Goal: Information Seeking & Learning: Learn about a topic

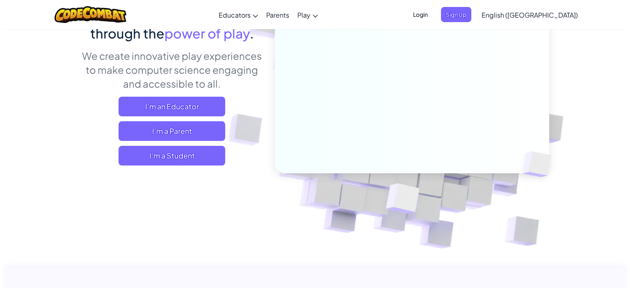
scroll to position [123, 0]
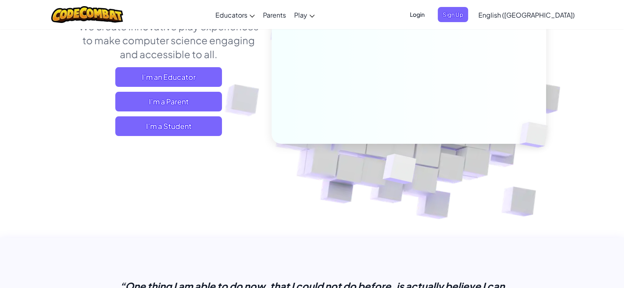
click at [181, 140] on div "Learn to code and use AI , all through the power of play . We create innovative…" at bounding box center [168, 58] width 181 height 167
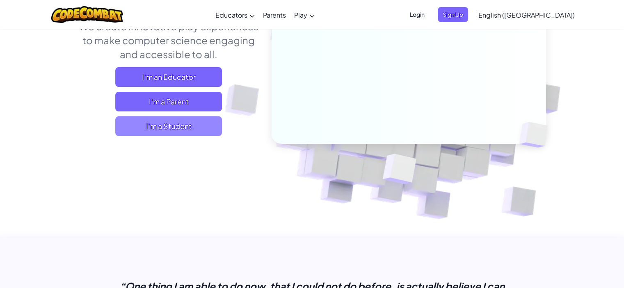
click at [181, 126] on span "I'm a Student" at bounding box center [168, 127] width 107 height 20
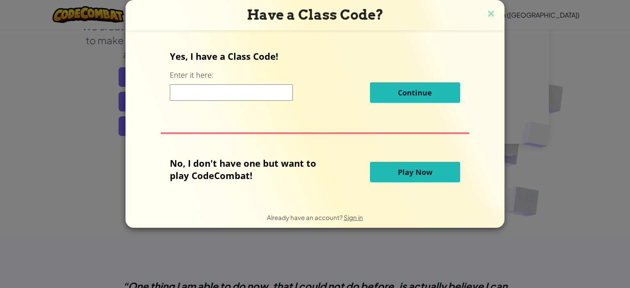
click at [240, 90] on input at bounding box center [231, 93] width 123 height 16
click at [382, 176] on button "Play Now" at bounding box center [415, 172] width 90 height 21
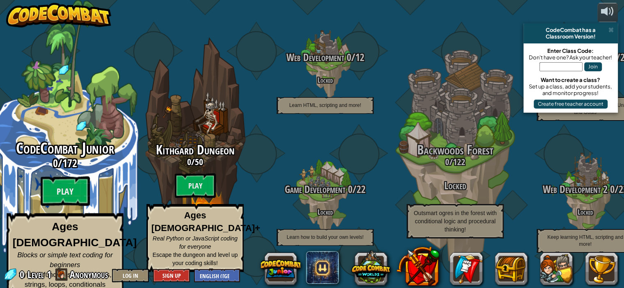
click at [46, 171] on div "CodeCombat Junior 0 / 172 Play Ages [DEMOGRAPHIC_DATA] Blocks or simple text co…" at bounding box center [65, 218] width 156 height 156
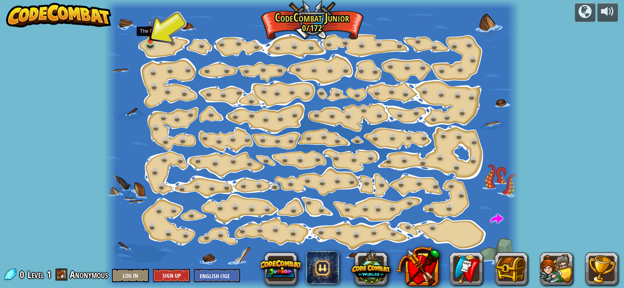
click at [150, 31] on img at bounding box center [150, 30] width 10 height 23
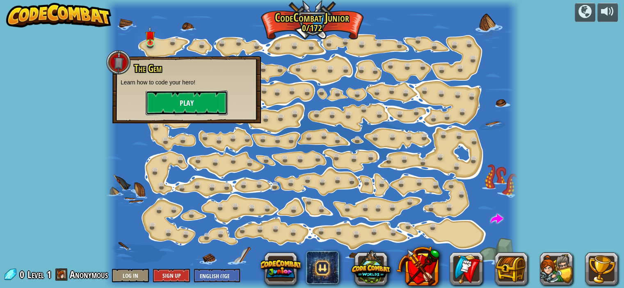
click at [172, 110] on button "Play" at bounding box center [187, 103] width 82 height 25
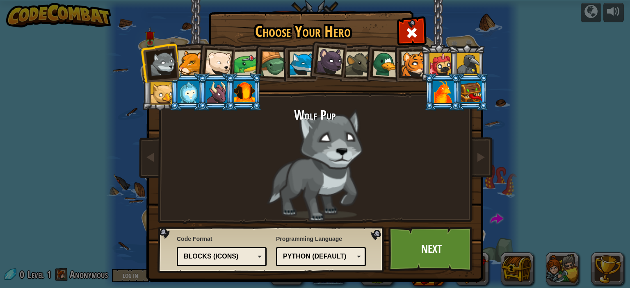
click at [305, 257] on div "Python (Default)" at bounding box center [318, 256] width 71 height 9
click at [245, 94] on div at bounding box center [244, 92] width 21 height 22
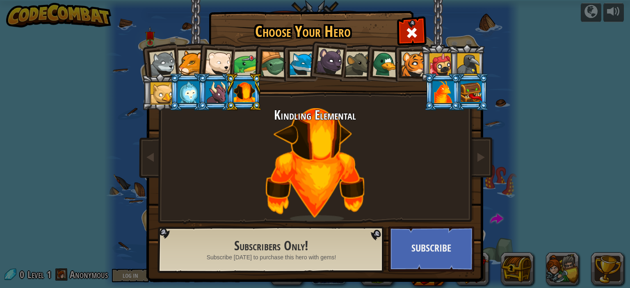
click at [166, 62] on div at bounding box center [162, 63] width 27 height 27
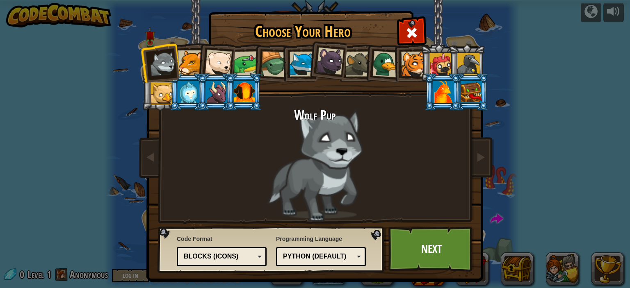
click at [184, 66] on div at bounding box center [190, 62] width 25 height 25
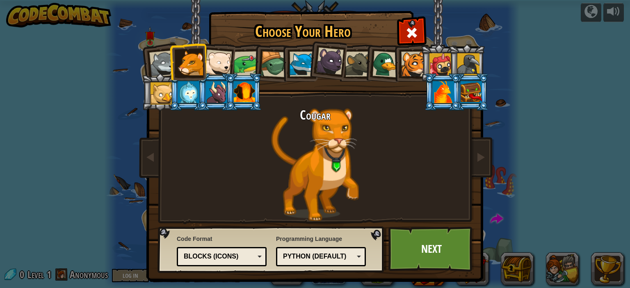
click at [211, 68] on div at bounding box center [218, 63] width 27 height 27
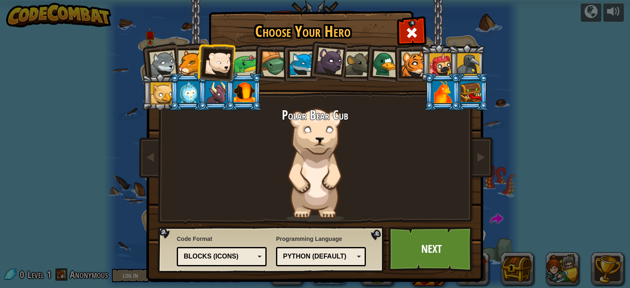
click at [254, 67] on li at bounding box center [271, 62] width 39 height 39
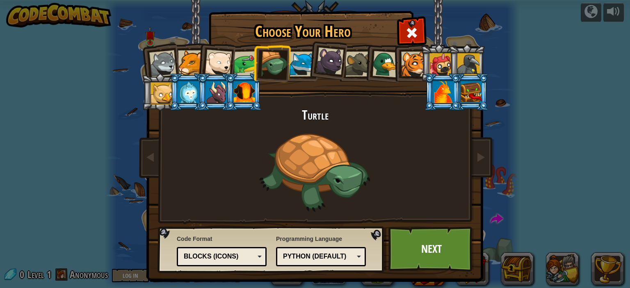
click at [290, 61] on div at bounding box center [302, 64] width 25 height 25
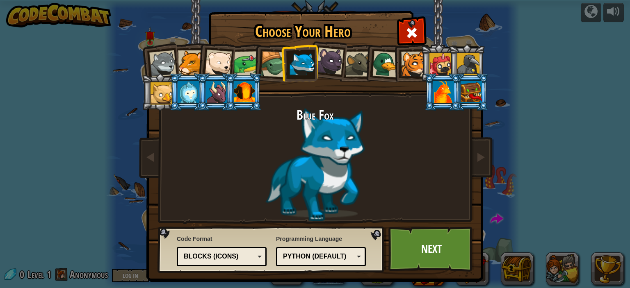
click at [318, 63] on div at bounding box center [329, 61] width 27 height 27
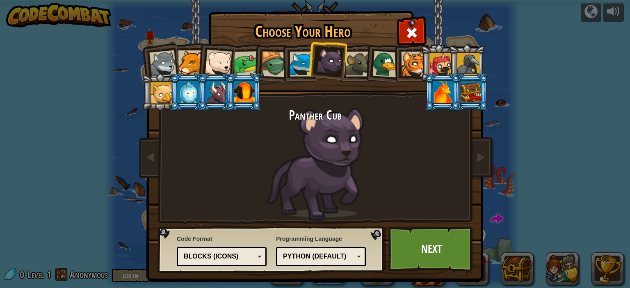
click at [353, 69] on div at bounding box center [357, 64] width 25 height 25
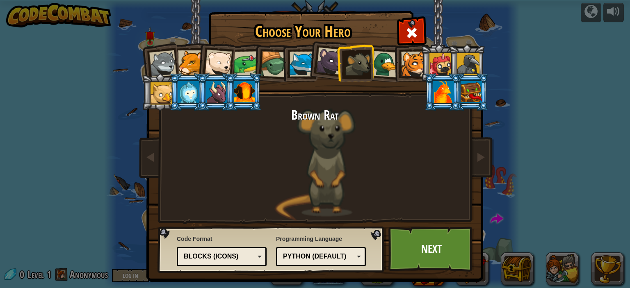
click at [441, 66] on div at bounding box center [441, 64] width 22 height 22
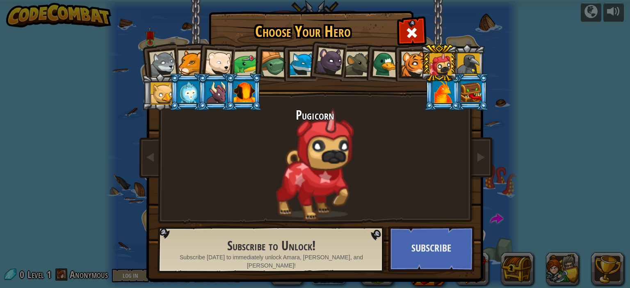
click at [447, 87] on div at bounding box center [443, 92] width 21 height 22
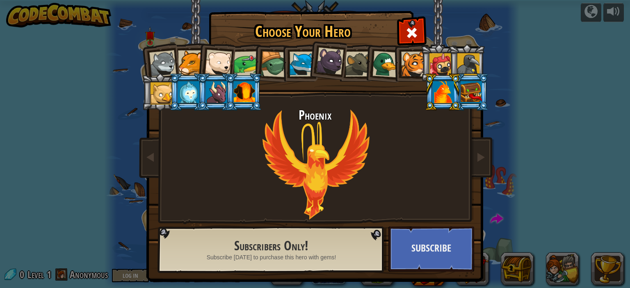
click at [256, 68] on li at bounding box center [271, 62] width 39 height 39
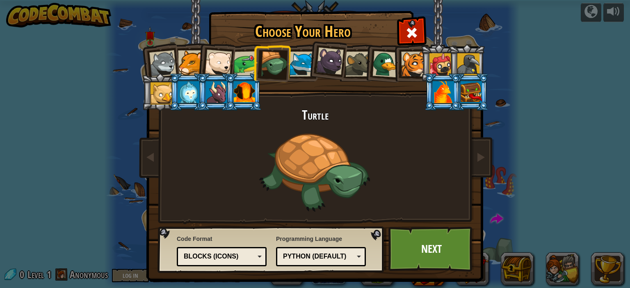
click at [409, 64] on div at bounding box center [413, 64] width 25 height 25
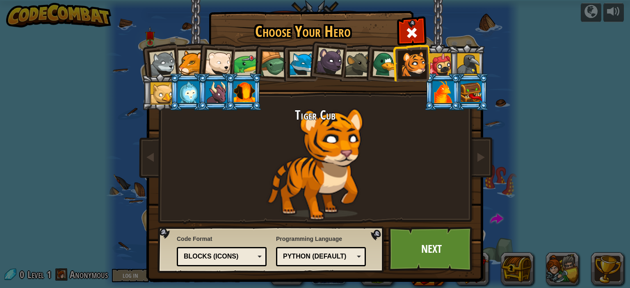
click at [435, 65] on div at bounding box center [441, 64] width 22 height 22
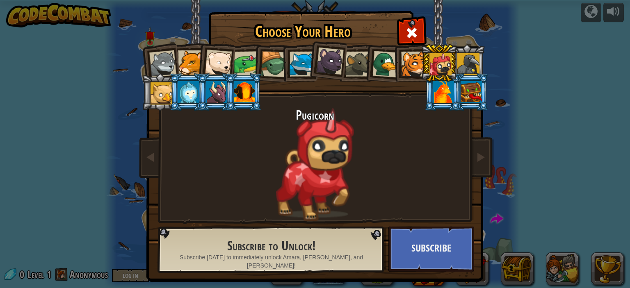
click at [462, 65] on div at bounding box center [468, 64] width 22 height 22
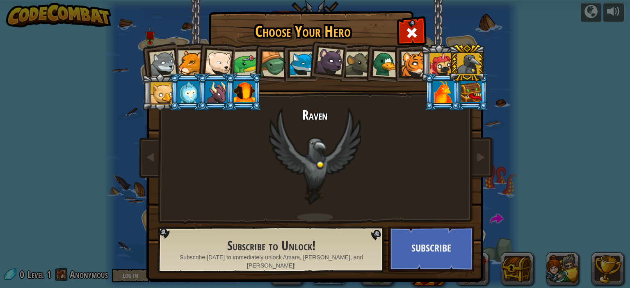
click at [468, 87] on div at bounding box center [471, 92] width 21 height 22
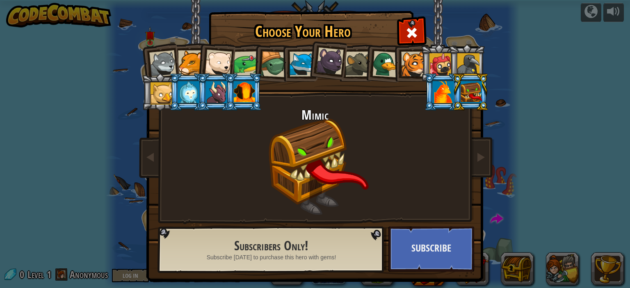
click at [150, 119] on img at bounding box center [316, 136] width 355 height 294
click at [160, 99] on div at bounding box center [162, 93] width 22 height 22
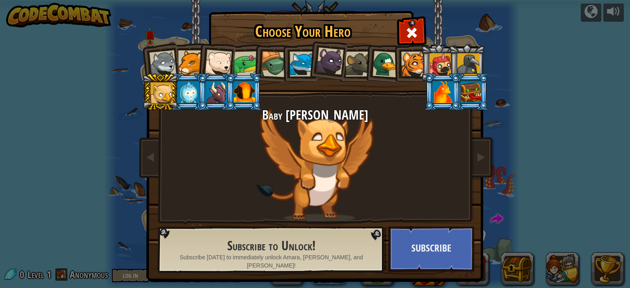
click at [444, 62] on div at bounding box center [441, 64] width 22 height 22
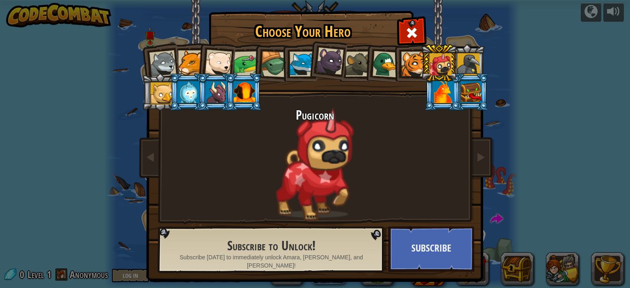
drag, startPoint x: 415, startPoint y: 55, endPoint x: 416, endPoint y: 71, distance: 15.6
click at [415, 57] on div at bounding box center [413, 64] width 25 height 25
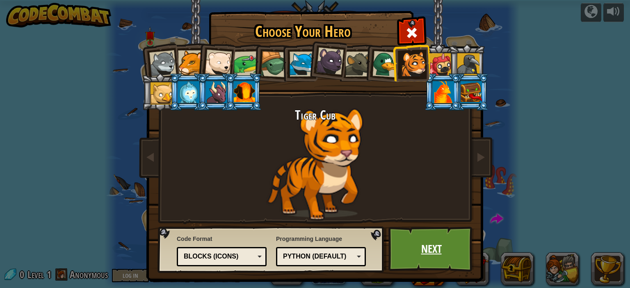
click at [421, 237] on link "Next" at bounding box center [432, 249] width 86 height 45
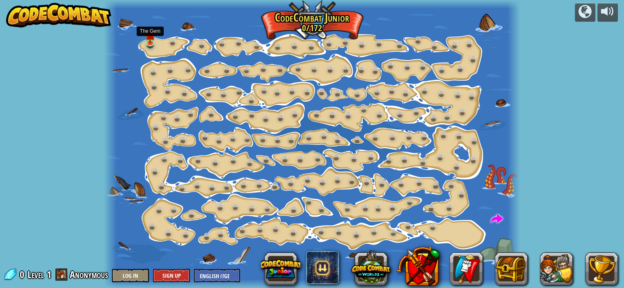
click at [150, 41] on img at bounding box center [150, 34] width 10 height 17
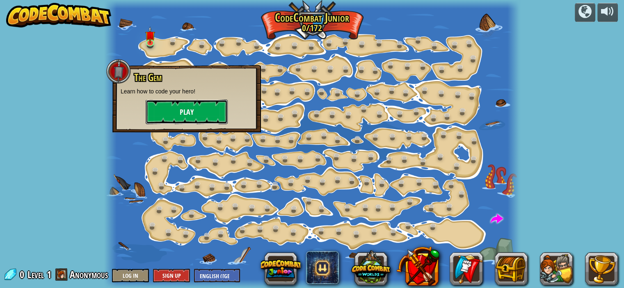
click at [178, 105] on button "Play" at bounding box center [187, 112] width 82 height 25
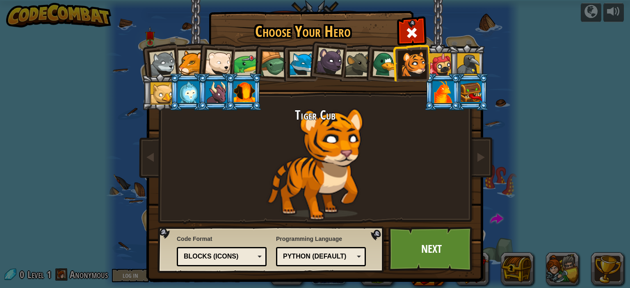
click at [302, 253] on div "Python (Default)" at bounding box center [318, 256] width 71 height 9
click at [410, 247] on link "Next" at bounding box center [432, 249] width 86 height 45
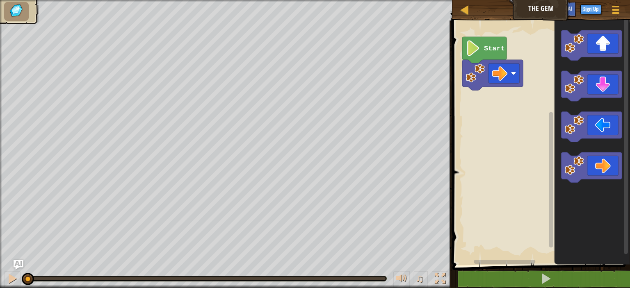
click at [474, 54] on image "Blockly Workspace" at bounding box center [473, 48] width 15 height 16
click at [483, 77] on image "Blockly Workspace" at bounding box center [475, 73] width 19 height 19
click at [482, 55] on icon "Blockly Workspace" at bounding box center [484, 50] width 44 height 27
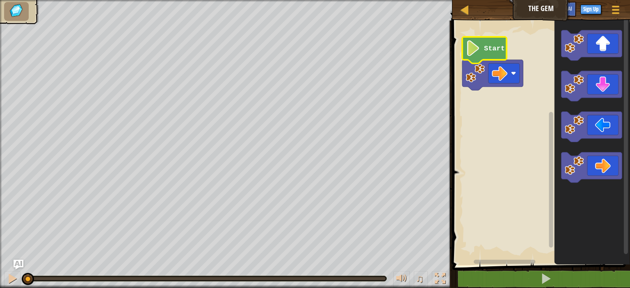
click at [482, 55] on icon "Blockly Workspace" at bounding box center [484, 50] width 44 height 27
click at [485, 71] on icon "Blockly Workspace" at bounding box center [492, 75] width 61 height 30
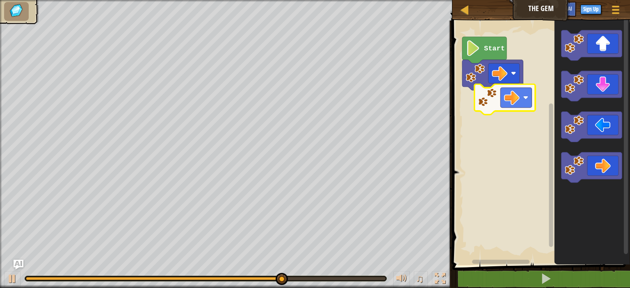
click at [512, 99] on image "Blockly Workspace" at bounding box center [512, 98] width 16 height 16
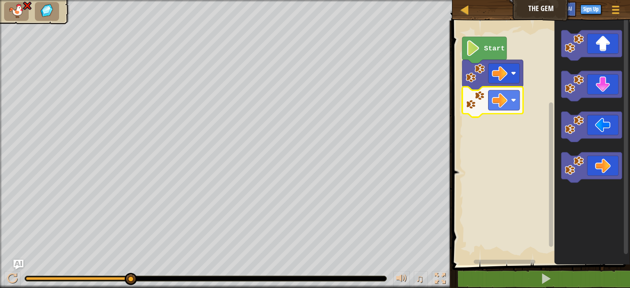
click at [473, 101] on image "Blockly Workspace" at bounding box center [475, 100] width 19 height 19
click at [490, 81] on rect "Blockly Workspace" at bounding box center [503, 74] width 31 height 20
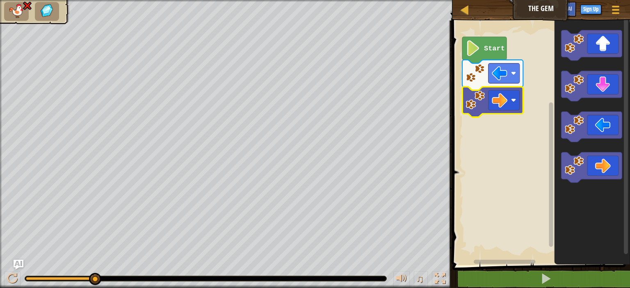
click at [510, 111] on icon "Blockly Workspace" at bounding box center [492, 102] width 61 height 30
click at [508, 106] on rect "Blockly Workspace" at bounding box center [503, 100] width 31 height 20
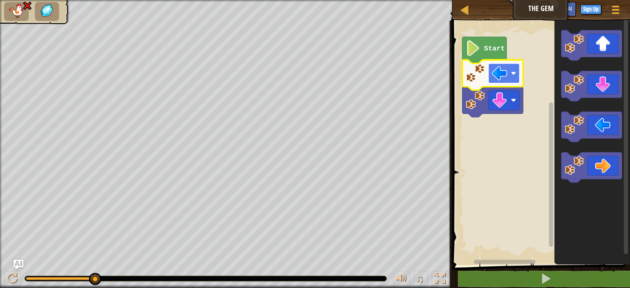
click at [507, 78] on image "Blockly Workspace" at bounding box center [500, 74] width 16 height 16
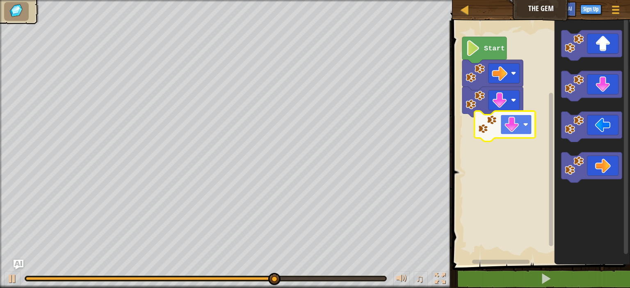
click at [526, 133] on rect "Blockly Workspace" at bounding box center [516, 125] width 31 height 20
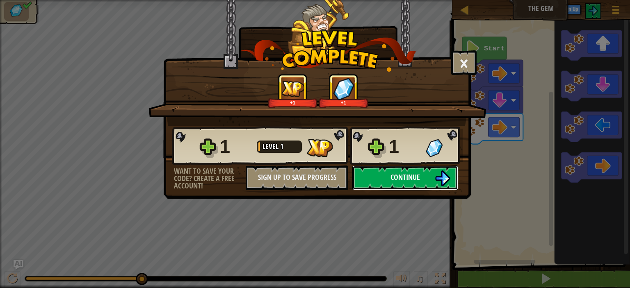
click at [432, 176] on button "Continue" at bounding box center [405, 178] width 106 height 25
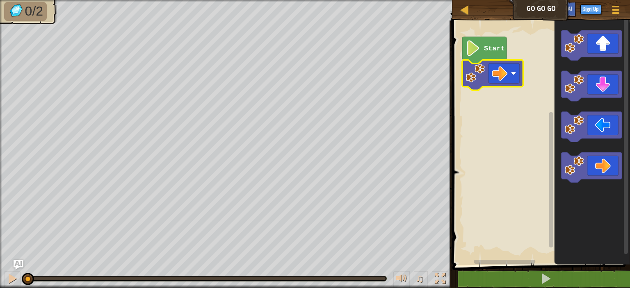
click at [483, 57] on icon "Blockly Workspace" at bounding box center [484, 50] width 44 height 27
click at [517, 80] on rect "Blockly Workspace" at bounding box center [503, 74] width 31 height 20
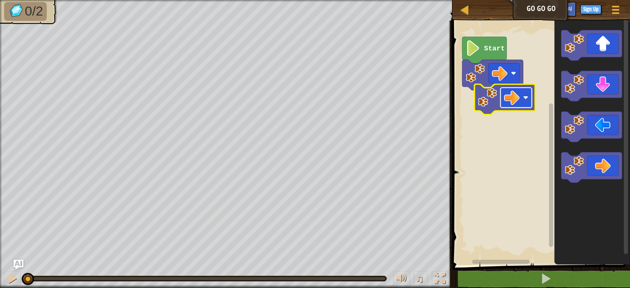
click at [519, 100] on image "Blockly Workspace" at bounding box center [512, 98] width 16 height 16
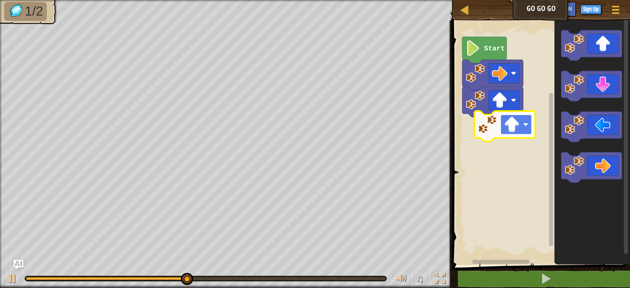
click at [504, 125] on image "Blockly Workspace" at bounding box center [512, 125] width 16 height 16
click at [508, 125] on image "Blockly Workspace" at bounding box center [512, 125] width 16 height 16
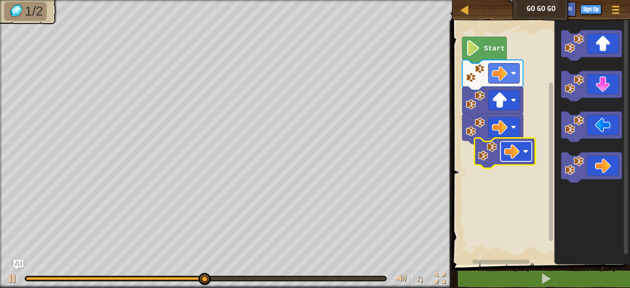
click at [505, 150] on image "Blockly Workspace" at bounding box center [512, 152] width 16 height 16
click at [492, 157] on image "Blockly Workspace" at bounding box center [487, 151] width 19 height 19
click at [500, 149] on icon "Blockly Workspace" at bounding box center [505, 153] width 61 height 30
click at [505, 152] on image "Blockly Workspace" at bounding box center [512, 152] width 16 height 16
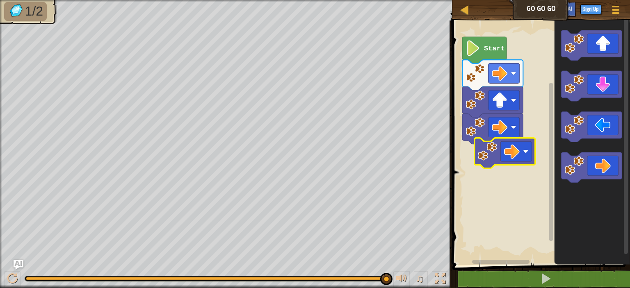
click at [491, 155] on image "Blockly Workspace" at bounding box center [487, 151] width 19 height 19
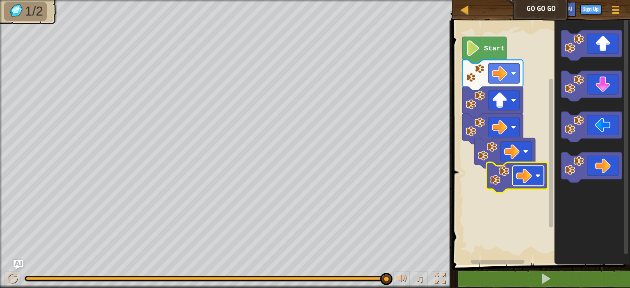
click at [517, 172] on image "Blockly Workspace" at bounding box center [524, 176] width 16 height 16
click at [506, 179] on image "Blockly Workspace" at bounding box center [499, 175] width 19 height 19
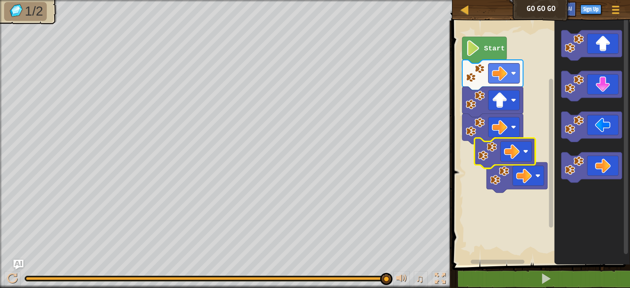
click at [494, 199] on rect "Blockly Workspace" at bounding box center [540, 140] width 180 height 249
click at [589, 152] on icon "Blockly Workspace" at bounding box center [591, 140] width 75 height 249
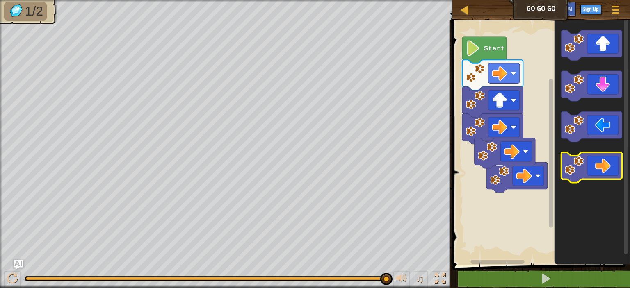
click at [594, 162] on icon "Blockly Workspace" at bounding box center [591, 168] width 61 height 30
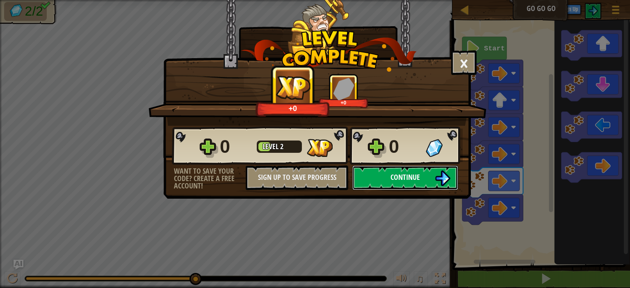
click at [410, 172] on span "Continue" at bounding box center [406, 177] width 30 height 10
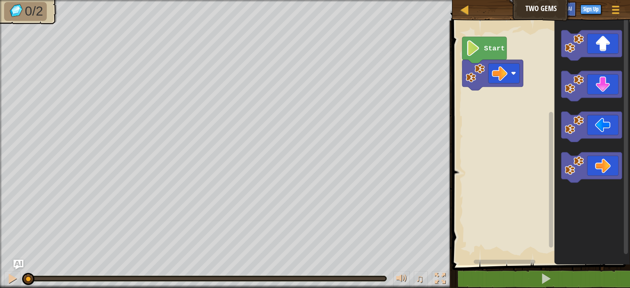
click at [485, 56] on icon "Blockly Workspace" at bounding box center [484, 50] width 44 height 27
click at [611, 172] on icon "Blockly Workspace" at bounding box center [591, 168] width 61 height 30
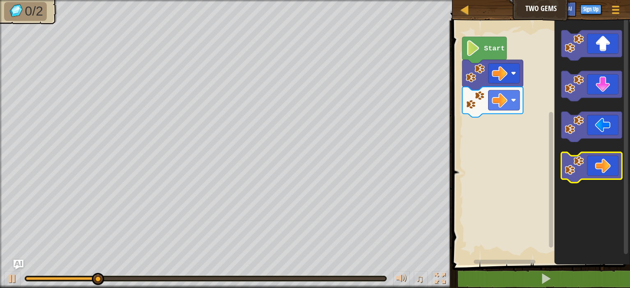
click at [604, 165] on icon "Blockly Workspace" at bounding box center [591, 168] width 61 height 30
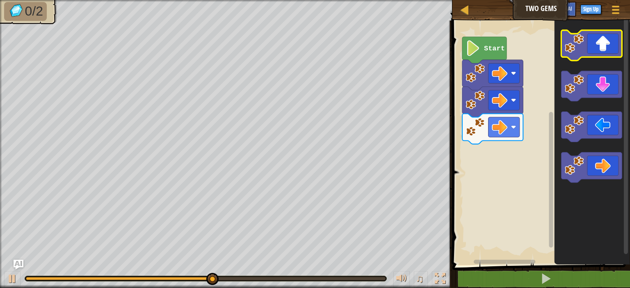
click at [594, 46] on icon "Blockly Workspace" at bounding box center [591, 45] width 61 height 30
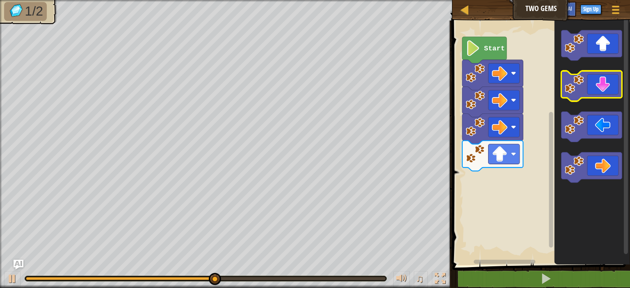
click at [594, 91] on icon "Blockly Workspace" at bounding box center [591, 86] width 61 height 30
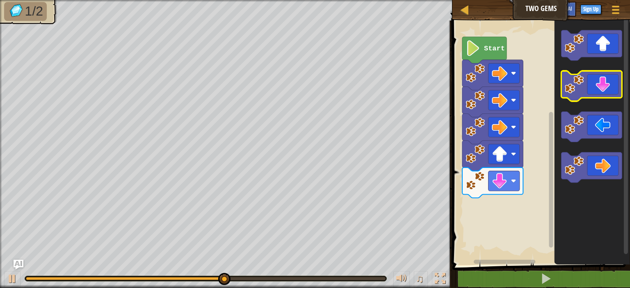
click at [594, 91] on icon "Blockly Workspace" at bounding box center [591, 86] width 61 height 30
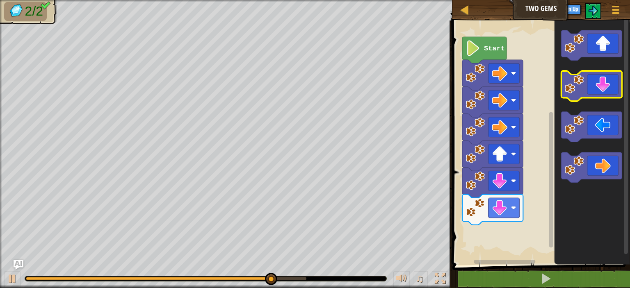
click at [594, 91] on icon "Blockly Workspace" at bounding box center [591, 86] width 61 height 30
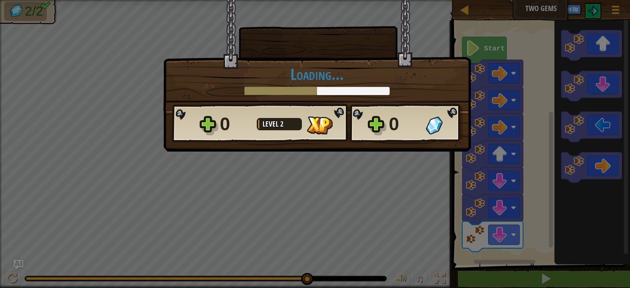
click at [398, 190] on div "× How fun was this level? Loading... Reticulating Splines... Loading... 0 Level…" at bounding box center [315, 144] width 630 height 288
click at [274, 113] on div "0 Level 2" at bounding box center [281, 124] width 123 height 26
click at [541, 256] on div "× How fun was this level? Loading... Reticulating Splines... Loading... 0 Level…" at bounding box center [315, 144] width 630 height 288
drag, startPoint x: 317, startPoint y: 89, endPoint x: 339, endPoint y: 93, distance: 22.1
click at [338, 96] on div "× How fun was this level? Loading... Reticulating Splines... Loading... 0 Level…" at bounding box center [317, 55] width 308 height 111
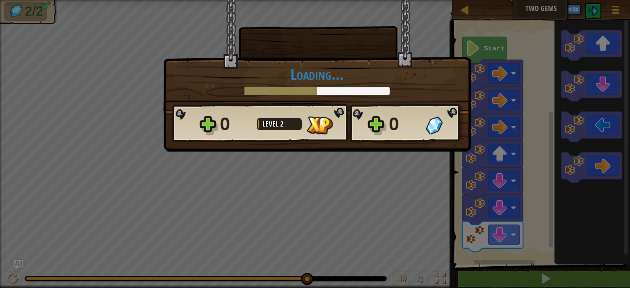
click at [279, 124] on span "Level" at bounding box center [272, 124] width 18 height 10
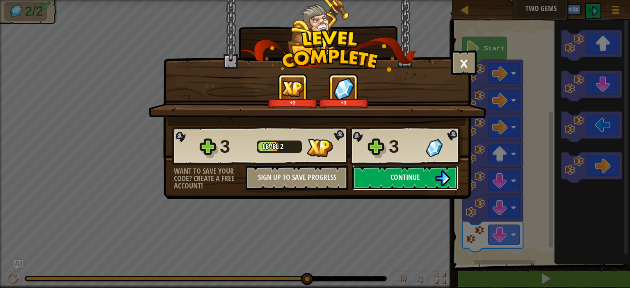
click at [413, 177] on span "Continue" at bounding box center [406, 177] width 30 height 10
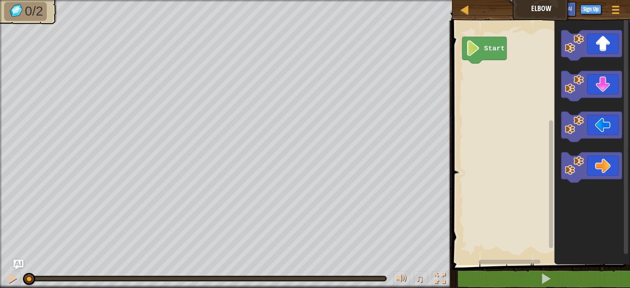
click at [486, 55] on icon "Blockly Workspace" at bounding box center [484, 50] width 44 height 27
click at [611, 91] on icon "Blockly Workspace" at bounding box center [591, 86] width 61 height 30
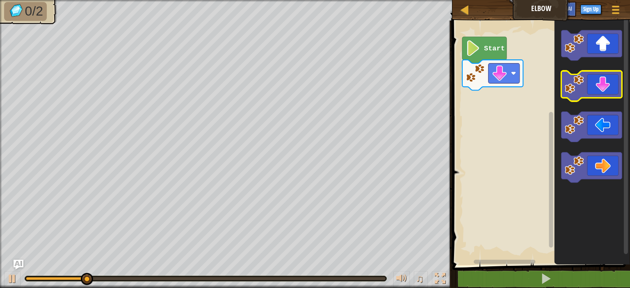
click at [611, 91] on icon "Blockly Workspace" at bounding box center [591, 86] width 61 height 30
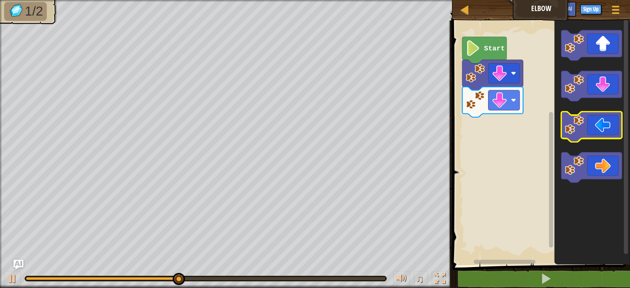
click at [609, 118] on icon "Blockly Workspace" at bounding box center [591, 127] width 61 height 30
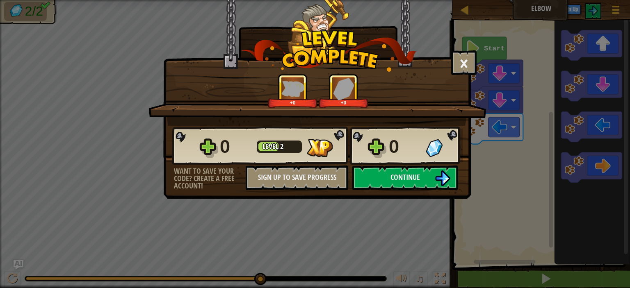
click at [348, 181] on div "Continue" at bounding box center [405, 178] width 114 height 25
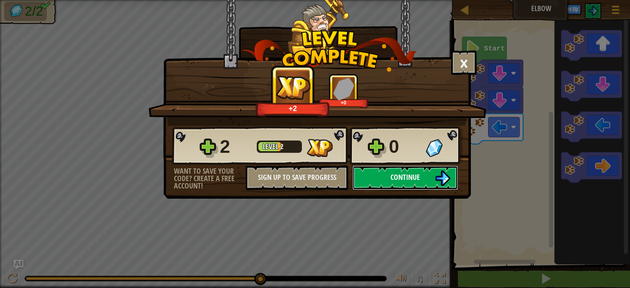
click at [361, 178] on button "Continue" at bounding box center [405, 178] width 106 height 25
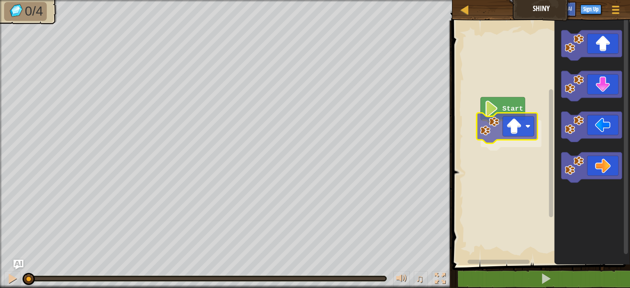
click at [495, 137] on div "Start" at bounding box center [540, 140] width 180 height 249
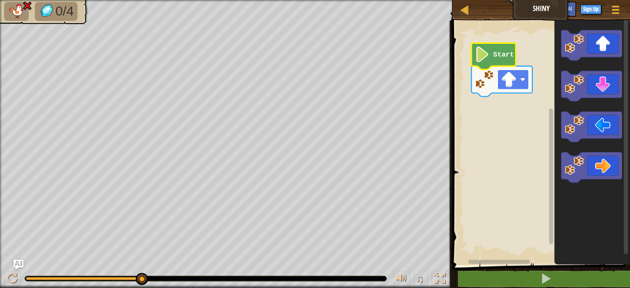
click at [511, 84] on image "Blockly Workspace" at bounding box center [509, 80] width 16 height 16
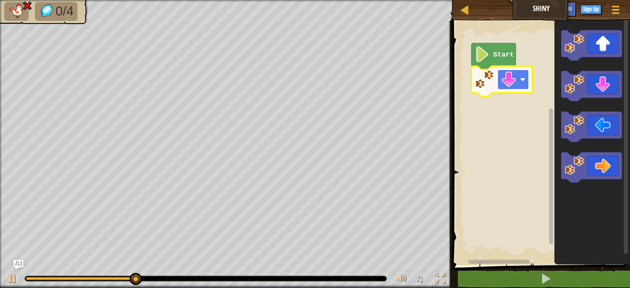
click at [499, 82] on rect "Blockly Workspace" at bounding box center [513, 80] width 31 height 20
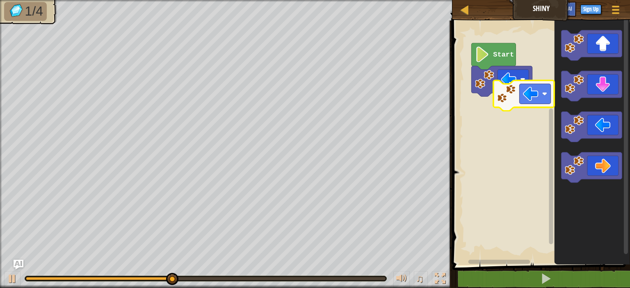
click at [531, 93] on div "Start" at bounding box center [540, 140] width 180 height 249
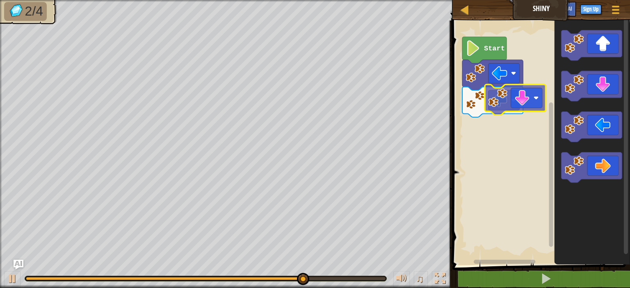
click at [507, 109] on div "Start" at bounding box center [540, 140] width 180 height 249
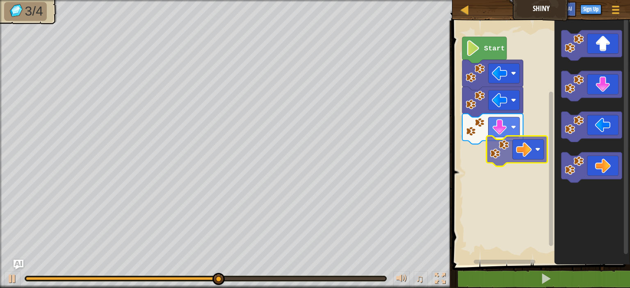
click at [519, 141] on div "Start" at bounding box center [540, 140] width 180 height 249
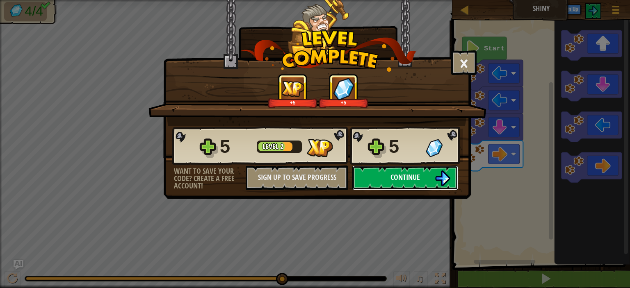
click at [402, 174] on span "Continue" at bounding box center [406, 177] width 30 height 10
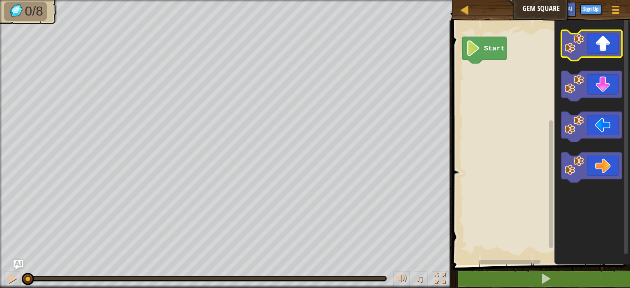
click at [595, 49] on icon "Blockly Workspace" at bounding box center [591, 45] width 61 height 30
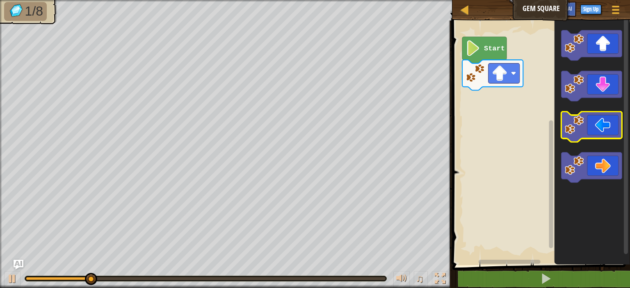
click at [595, 135] on icon "Blockly Workspace" at bounding box center [591, 127] width 61 height 30
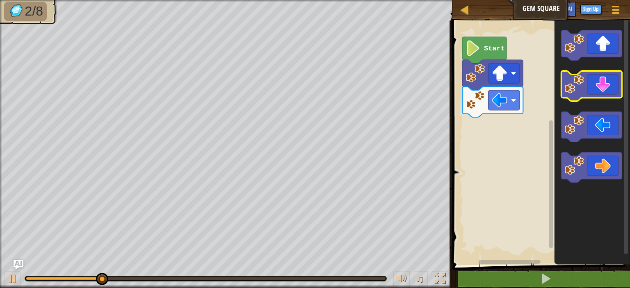
click at [596, 83] on icon "Blockly Workspace" at bounding box center [591, 86] width 61 height 30
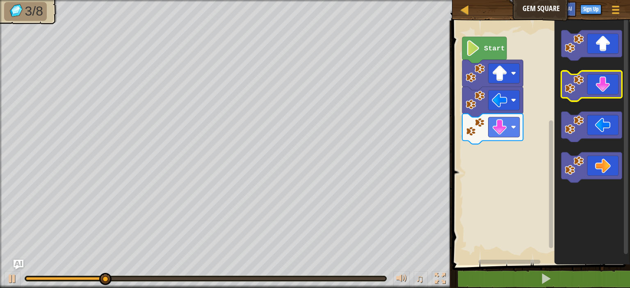
click at [596, 83] on icon "Blockly Workspace" at bounding box center [591, 86] width 61 height 30
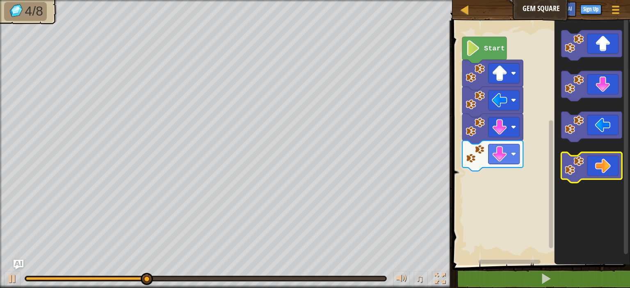
click at [596, 158] on icon "Blockly Workspace" at bounding box center [591, 168] width 61 height 30
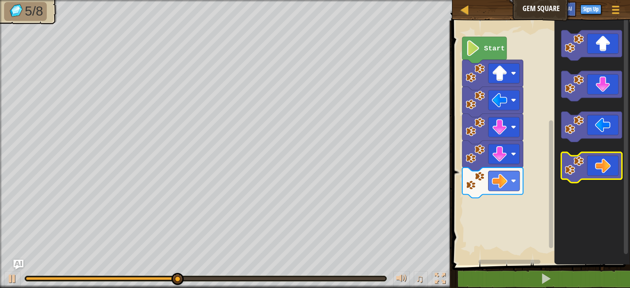
click at [596, 158] on icon "Blockly Workspace" at bounding box center [591, 168] width 61 height 30
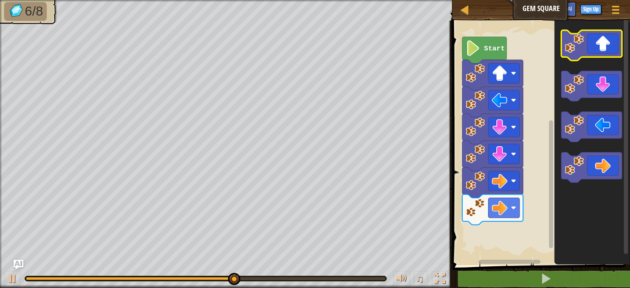
click at [599, 53] on icon "Blockly Workspace" at bounding box center [591, 45] width 61 height 30
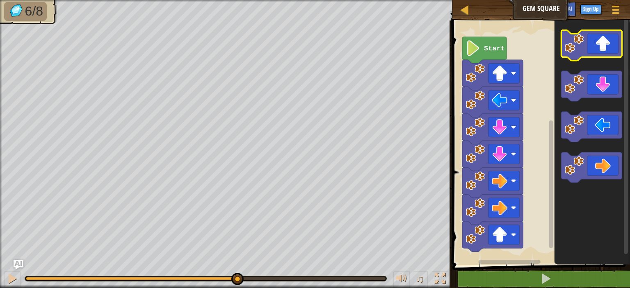
click at [599, 53] on icon "Blockly Workspace" at bounding box center [591, 45] width 61 height 30
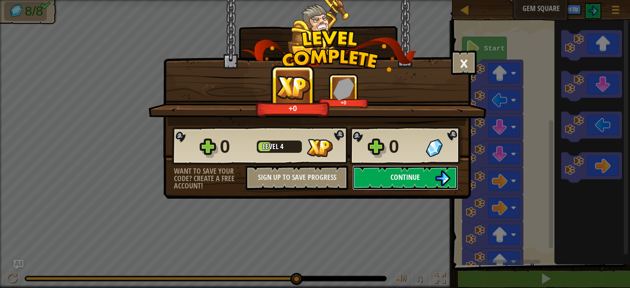
click at [402, 172] on span "Continue" at bounding box center [406, 177] width 30 height 10
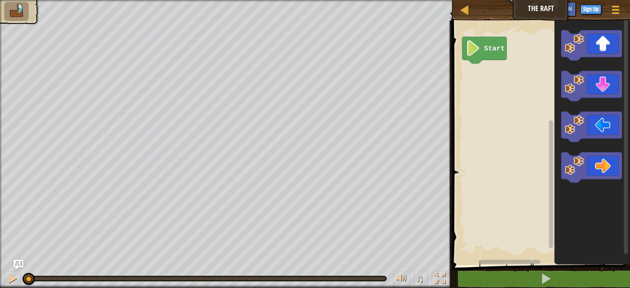
click at [485, 53] on icon "Blockly Workspace" at bounding box center [484, 50] width 44 height 27
click at [476, 49] on image "Blockly Workspace" at bounding box center [473, 48] width 15 height 16
click at [590, 55] on icon "Blockly Workspace" at bounding box center [591, 45] width 61 height 30
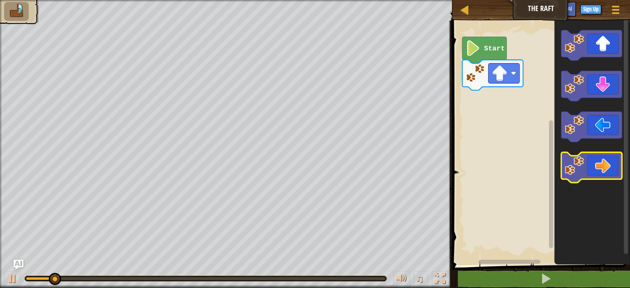
click at [596, 159] on icon "Blockly Workspace" at bounding box center [591, 168] width 61 height 30
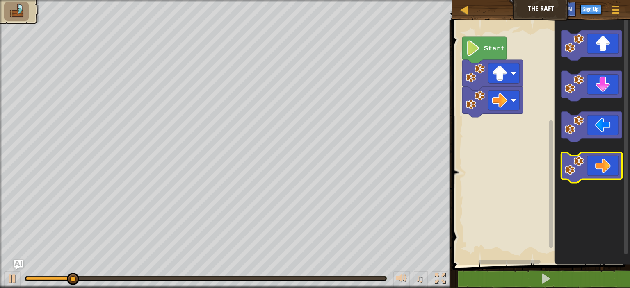
click at [596, 159] on icon "Blockly Workspace" at bounding box center [591, 168] width 61 height 30
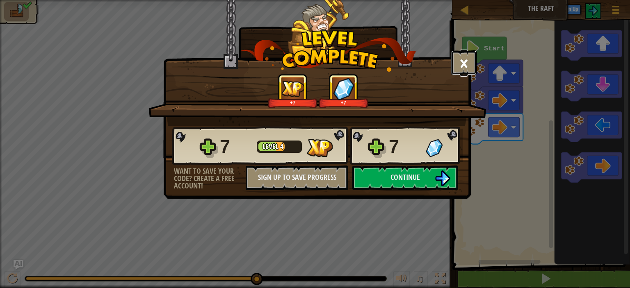
click at [459, 68] on button "×" at bounding box center [463, 62] width 25 height 25
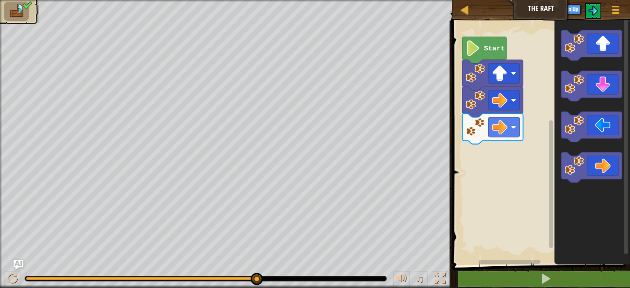
click at [12, 18] on img at bounding box center [16, 11] width 17 height 14
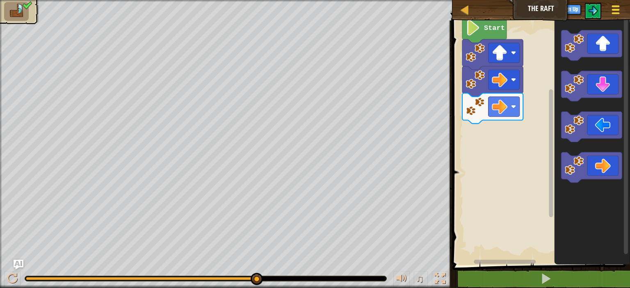
click at [622, 9] on button "Game Menu" at bounding box center [616, 11] width 22 height 20
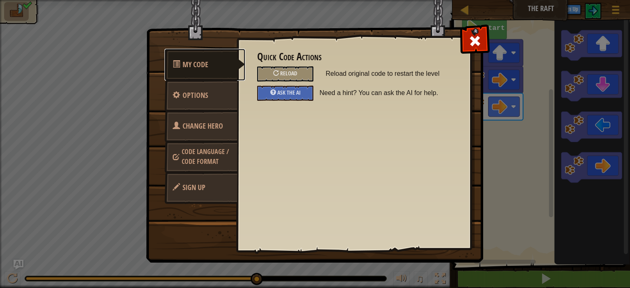
click at [191, 70] on link "My Code" at bounding box center [205, 65] width 81 height 32
click at [208, 91] on link "Options" at bounding box center [201, 96] width 73 height 32
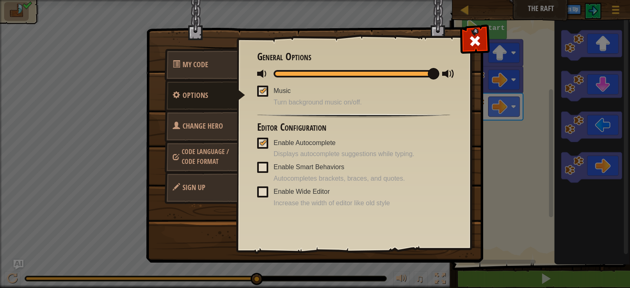
click at [213, 118] on link "Change Hero" at bounding box center [201, 126] width 73 height 32
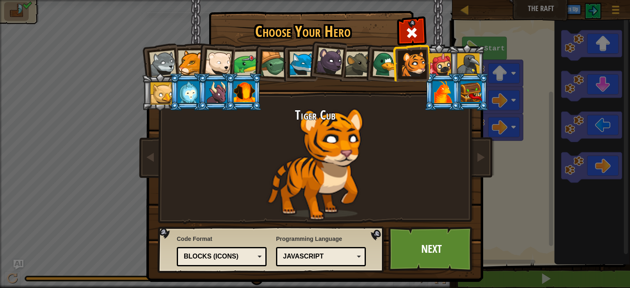
click at [240, 254] on div "Blocks (Icons)" at bounding box center [219, 256] width 71 height 9
click at [429, 157] on div "Tiger Cub" at bounding box center [315, 164] width 308 height 113
click at [413, 36] on span at bounding box center [411, 32] width 13 height 13
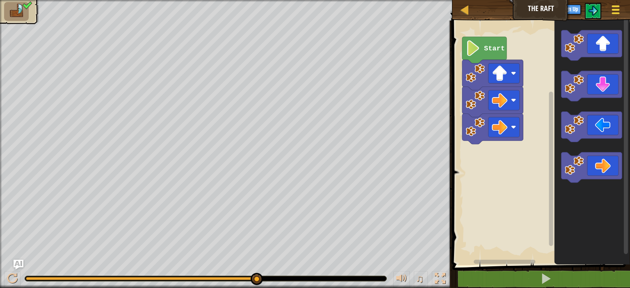
click at [621, 7] on div at bounding box center [615, 10] width 11 height 12
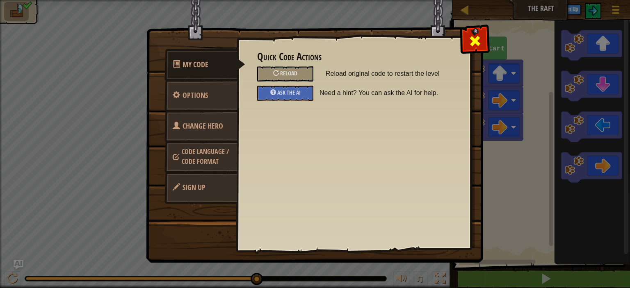
click at [473, 37] on span at bounding box center [475, 40] width 13 height 13
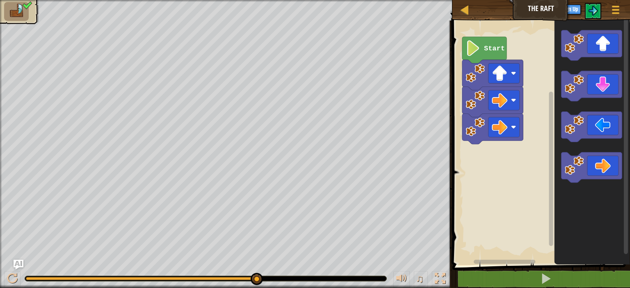
click at [555, 7] on button "Ask AI" at bounding box center [545, 9] width 22 height 15
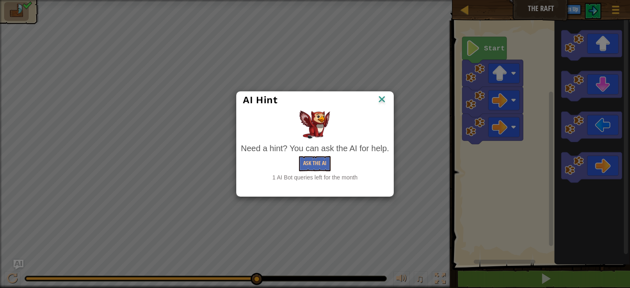
click at [377, 107] on div "AI Hint" at bounding box center [315, 100] width 156 height 17
click at [607, 6] on div "AI Hint Need a hint? You can ask the AI for help. Ask the AI 1 AI Bot queries l…" at bounding box center [315, 144] width 630 height 288
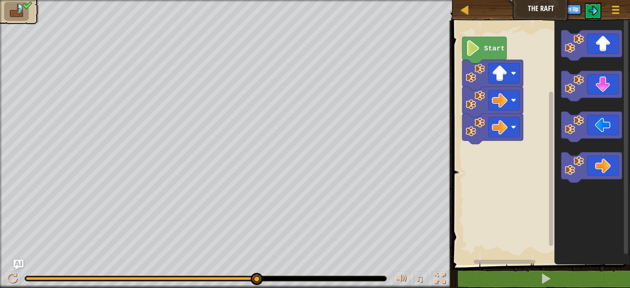
click at [492, 54] on icon "Blockly Workspace" at bounding box center [484, 50] width 44 height 27
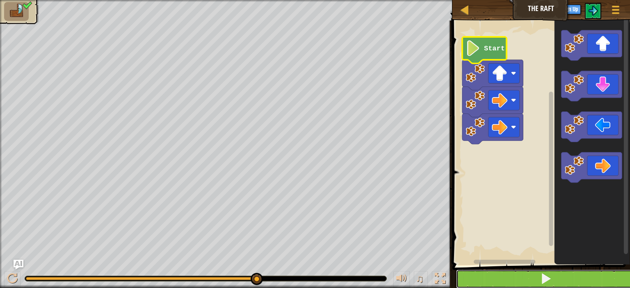
click at [499, 279] on button at bounding box center [546, 279] width 180 height 19
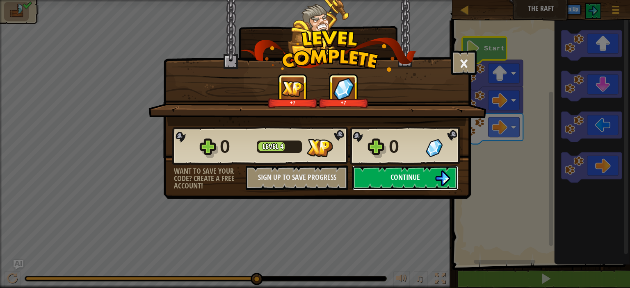
click at [428, 177] on button "Continue" at bounding box center [405, 178] width 106 height 25
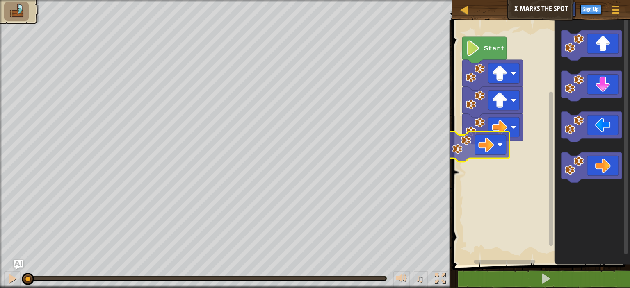
click at [491, 151] on div "Start" at bounding box center [540, 140] width 180 height 249
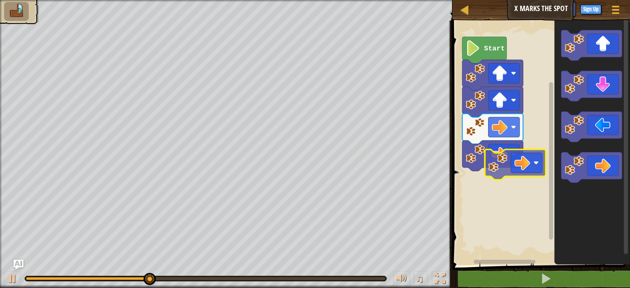
click at [526, 159] on div "Start" at bounding box center [540, 140] width 180 height 249
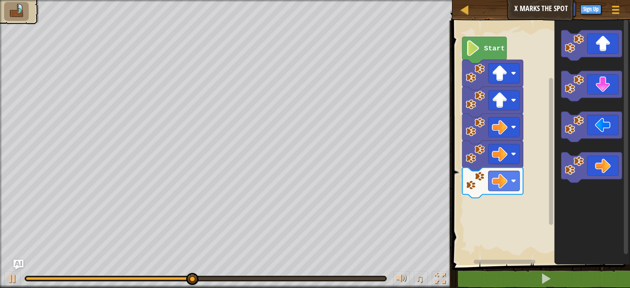
click at [505, 201] on div "Start" at bounding box center [540, 140] width 180 height 249
click at [580, 99] on g "Blockly Workspace" at bounding box center [591, 86] width 61 height 30
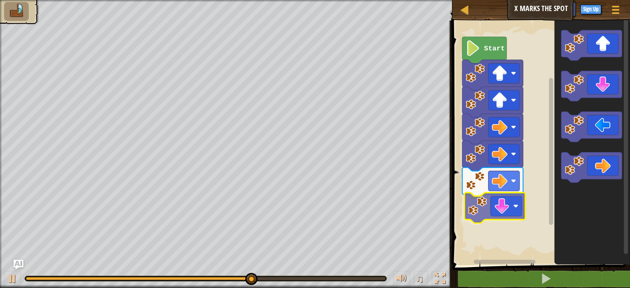
click at [484, 211] on div "Start" at bounding box center [540, 140] width 180 height 249
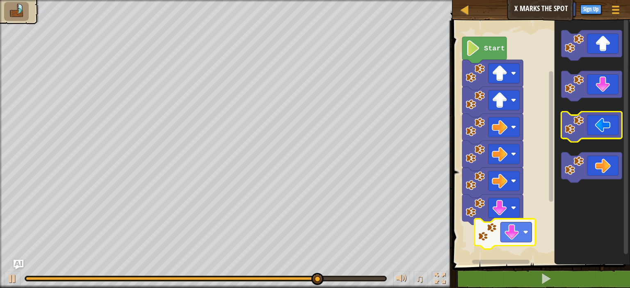
click at [587, 138] on icon "Blockly Workspace" at bounding box center [591, 127] width 61 height 30
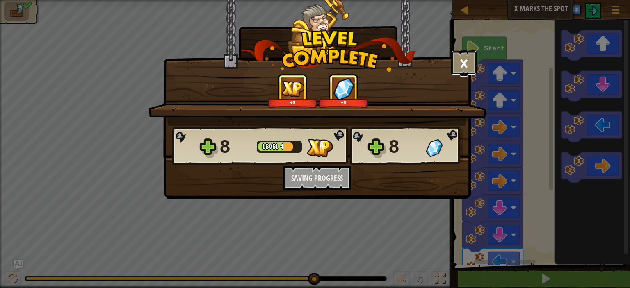
click at [467, 62] on button "×" at bounding box center [463, 62] width 25 height 25
